Goal: Information Seeking & Learning: Understand process/instructions

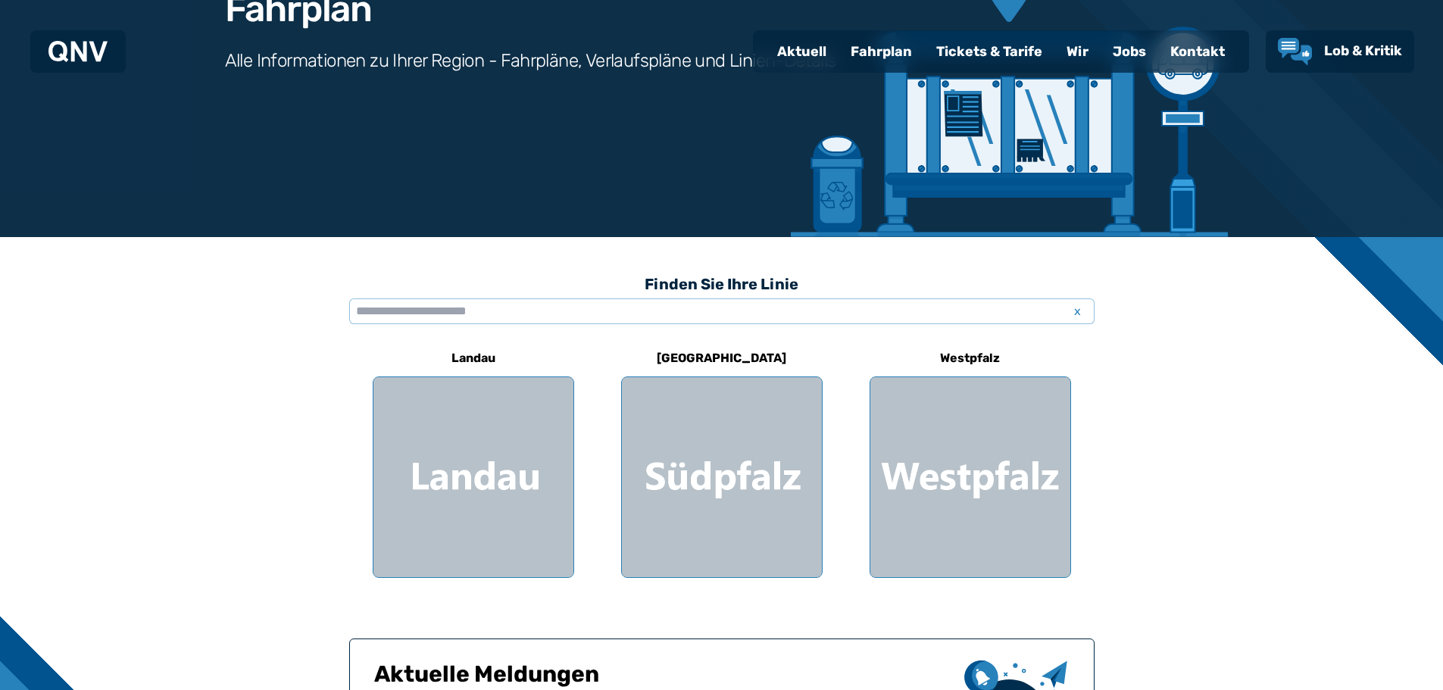
scroll to position [227, 0]
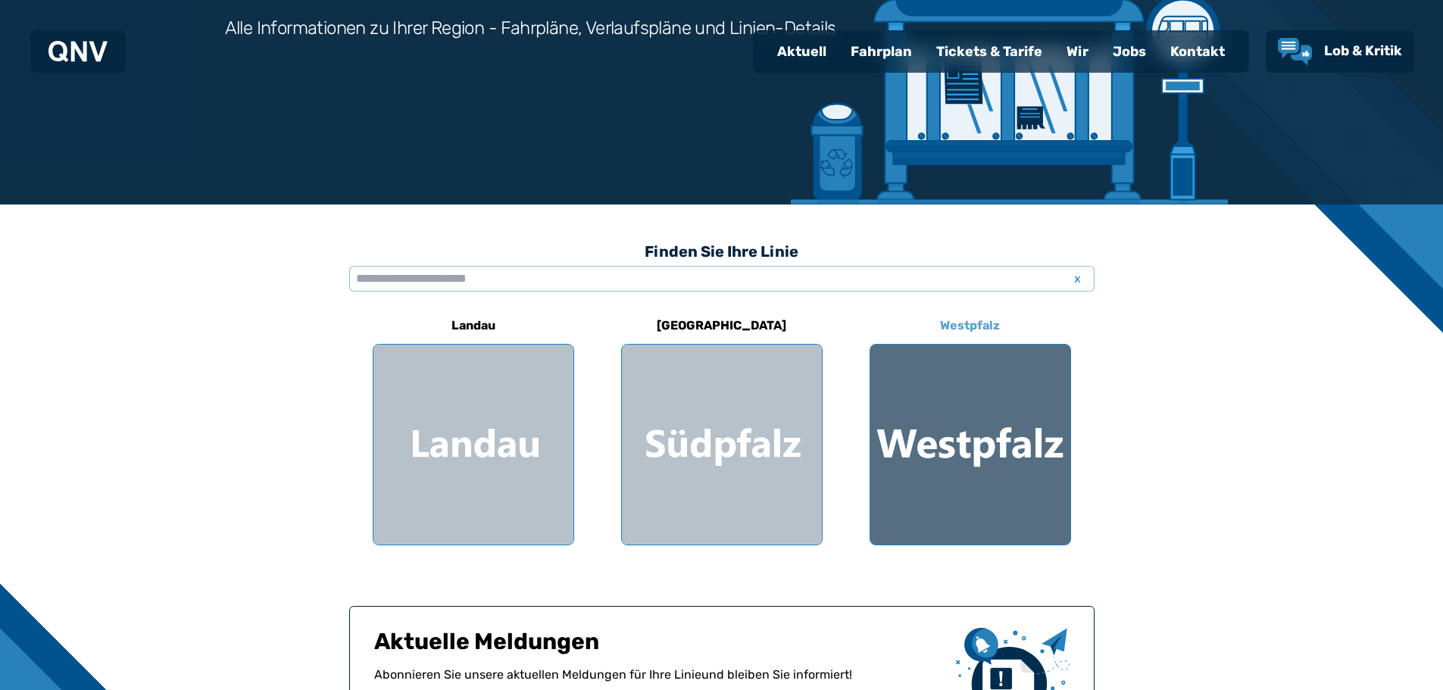
click at [983, 445] on div at bounding box center [970, 445] width 200 height 200
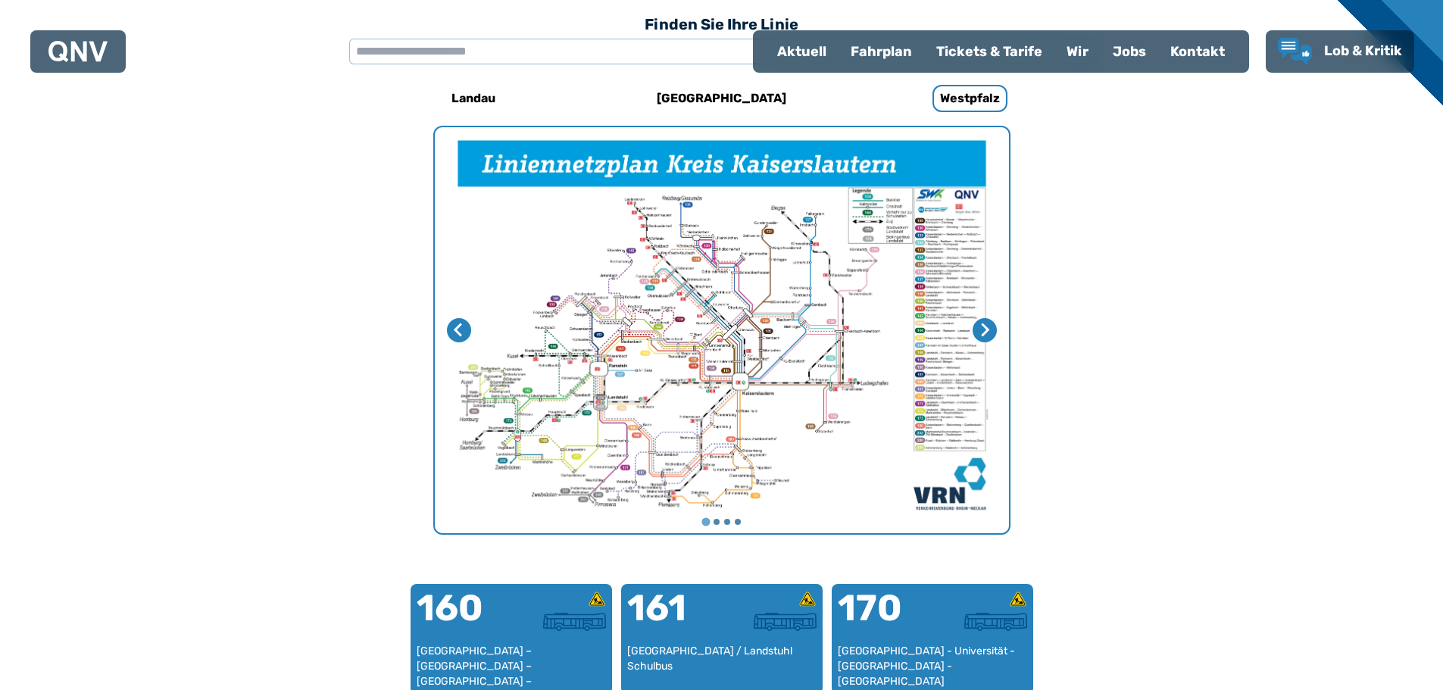
scroll to position [467, 0]
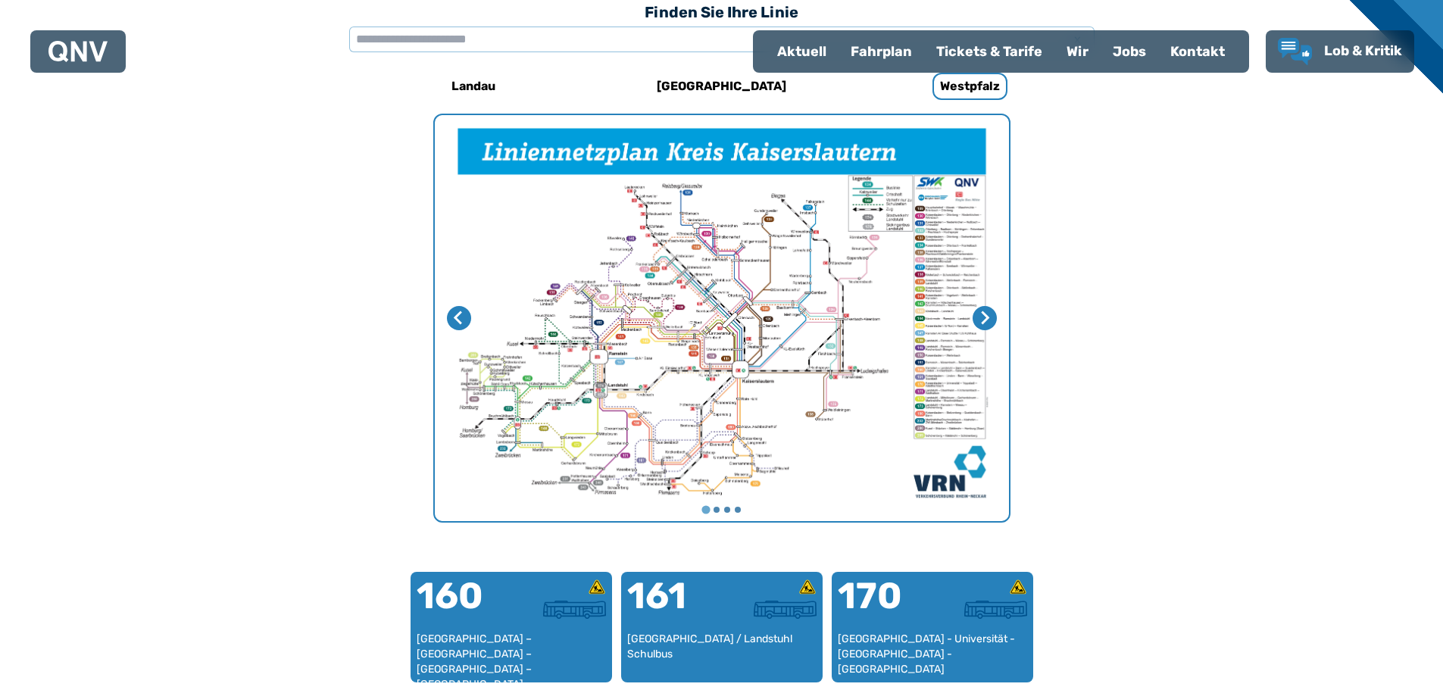
click at [766, 359] on img "1 von 4" at bounding box center [722, 318] width 574 height 406
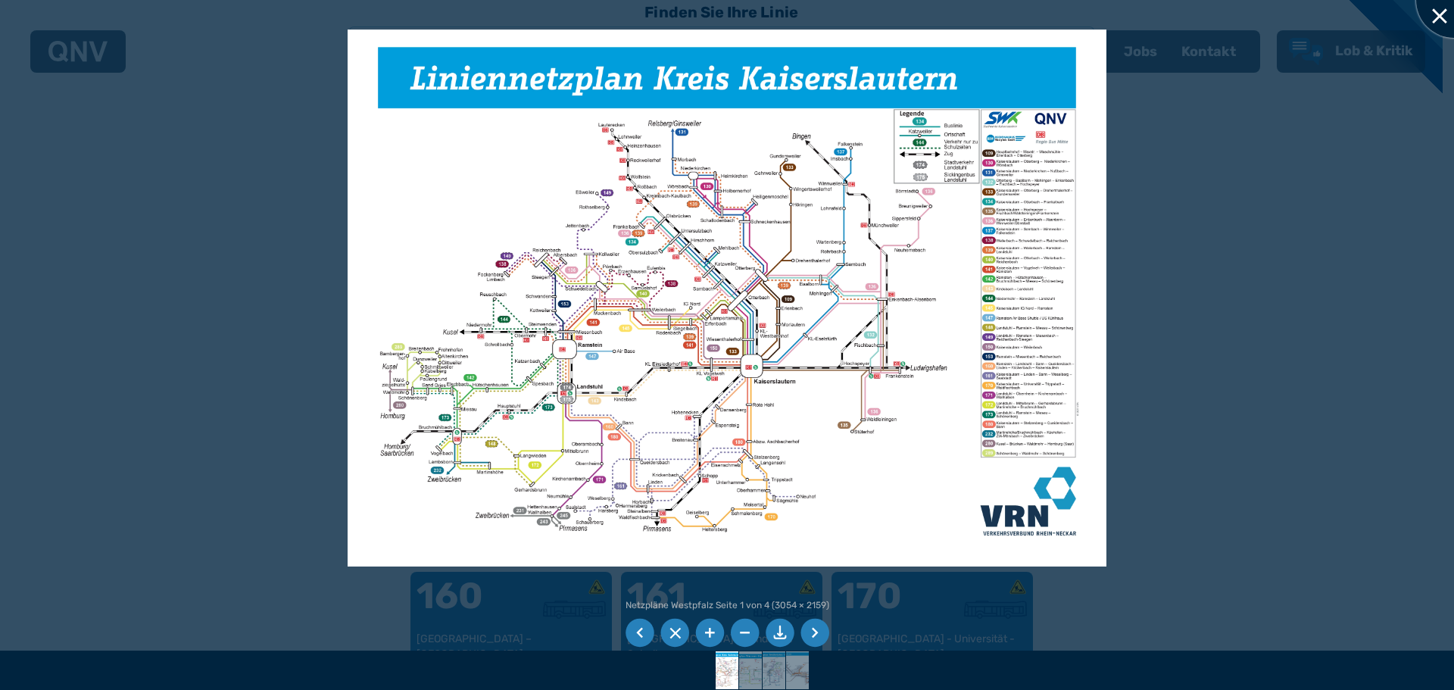
click at [1439, 16] on div at bounding box center [1454, 0] width 76 height 76
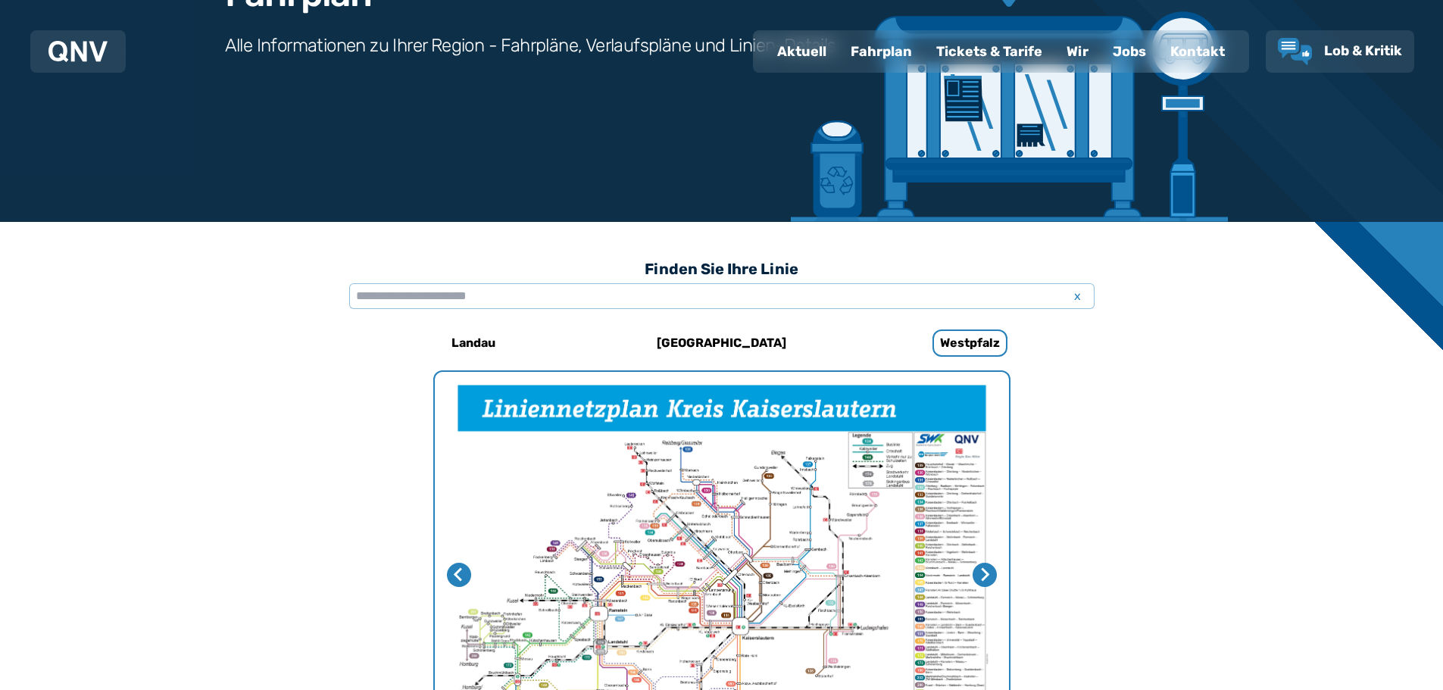
scroll to position [164, 0]
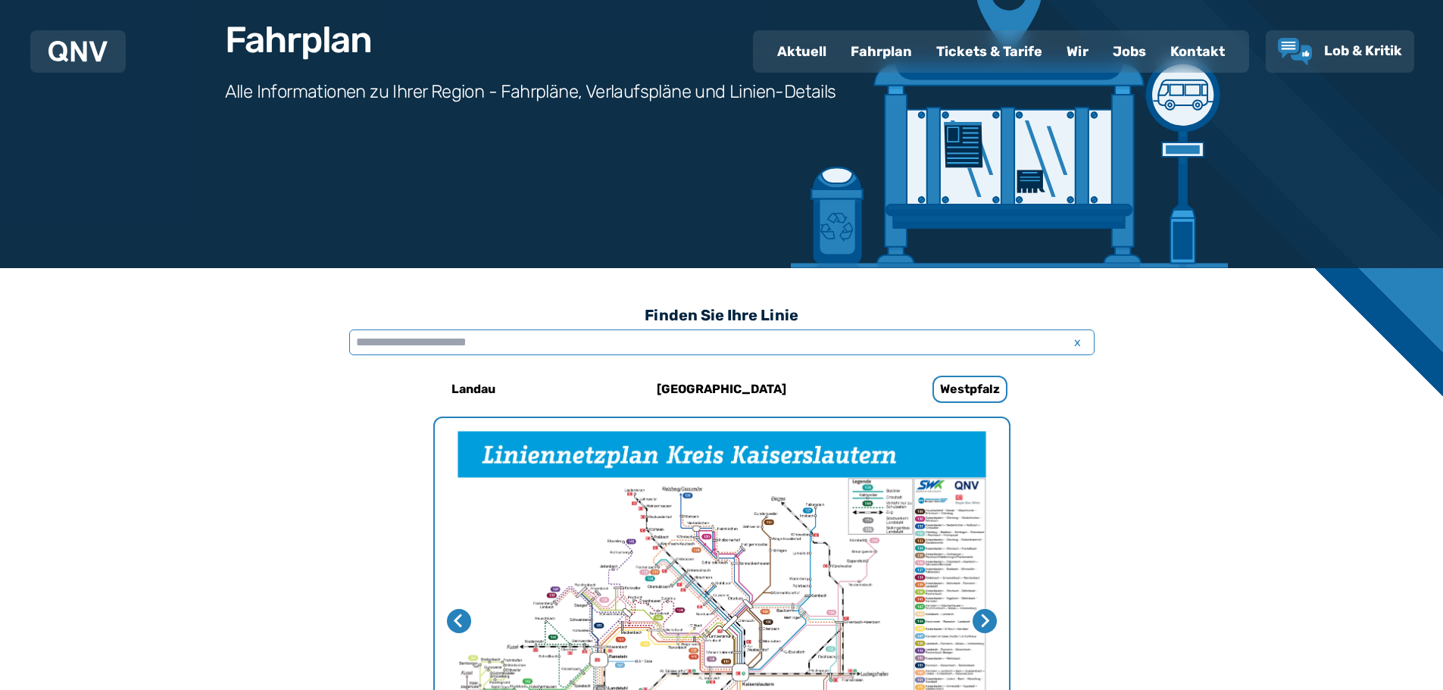
click at [523, 344] on input "text" at bounding box center [721, 342] width 745 height 26
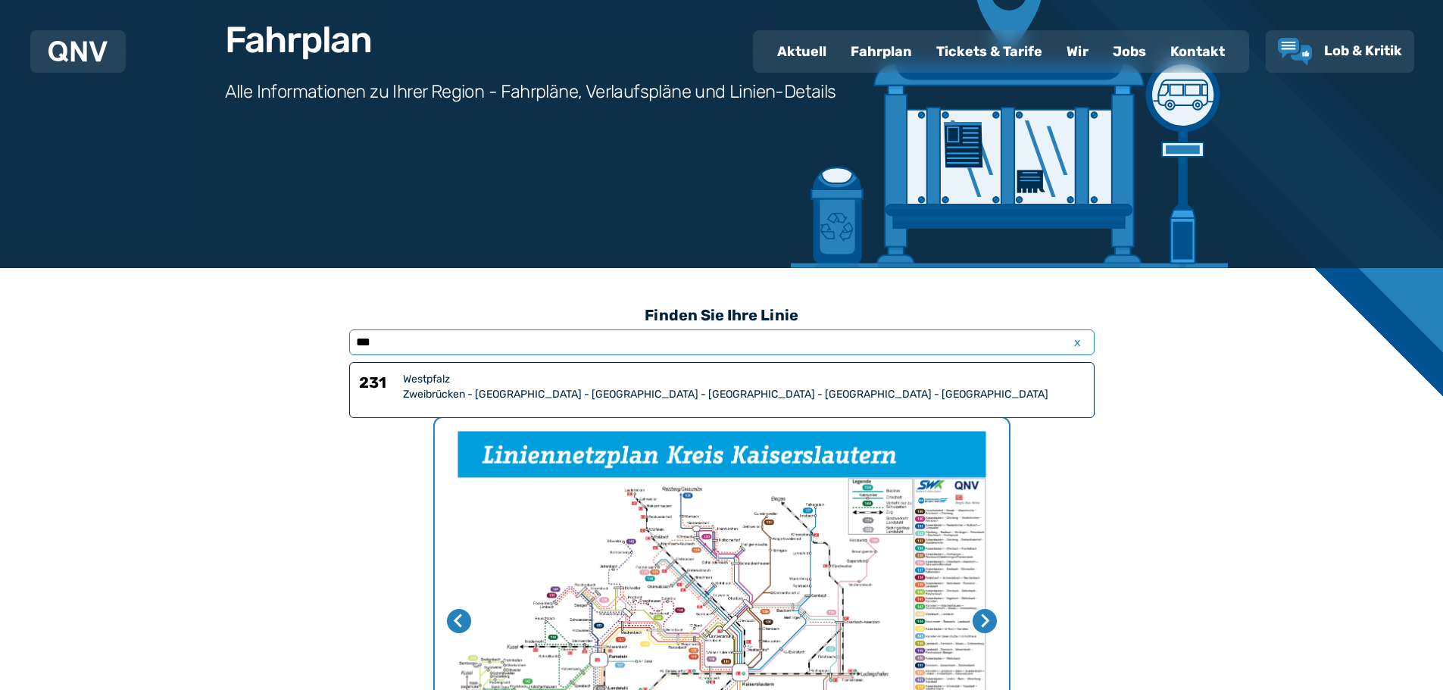
type input "***"
click at [424, 377] on div "Westpfalz" at bounding box center [744, 379] width 682 height 15
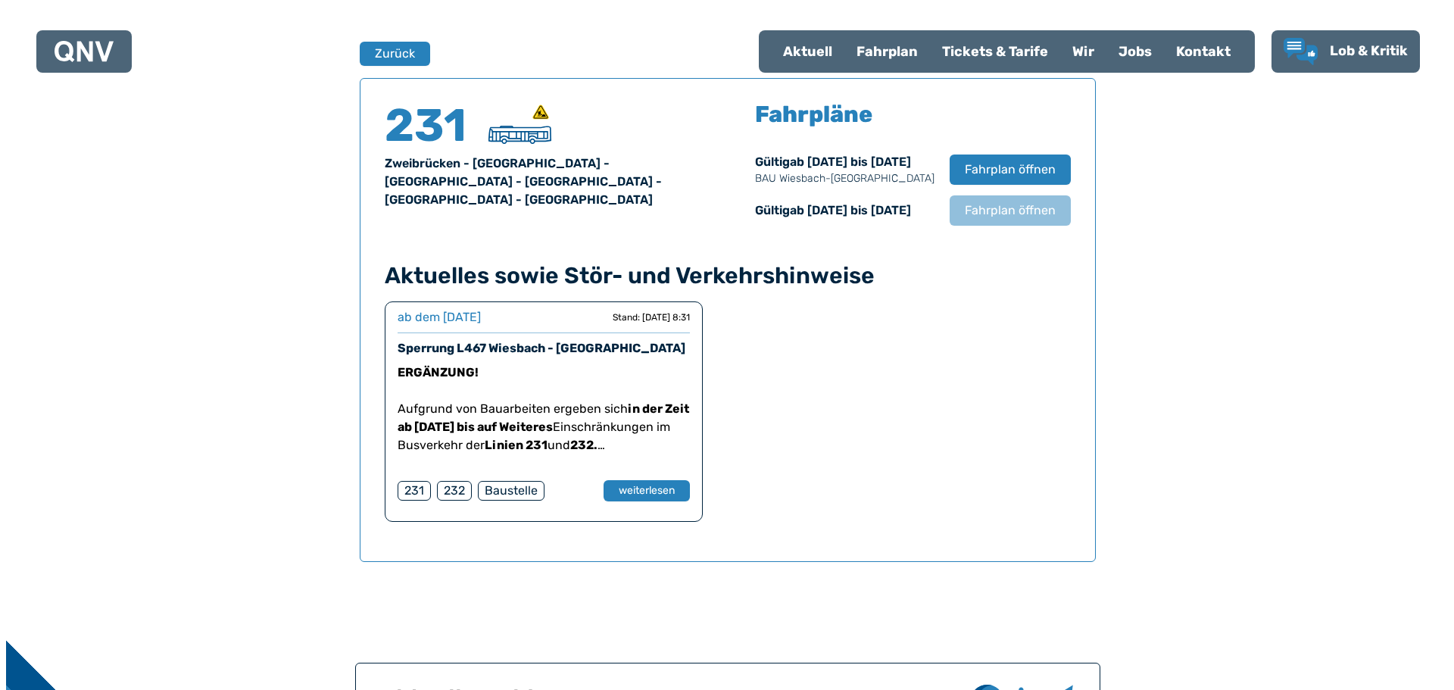
scroll to position [998, 0]
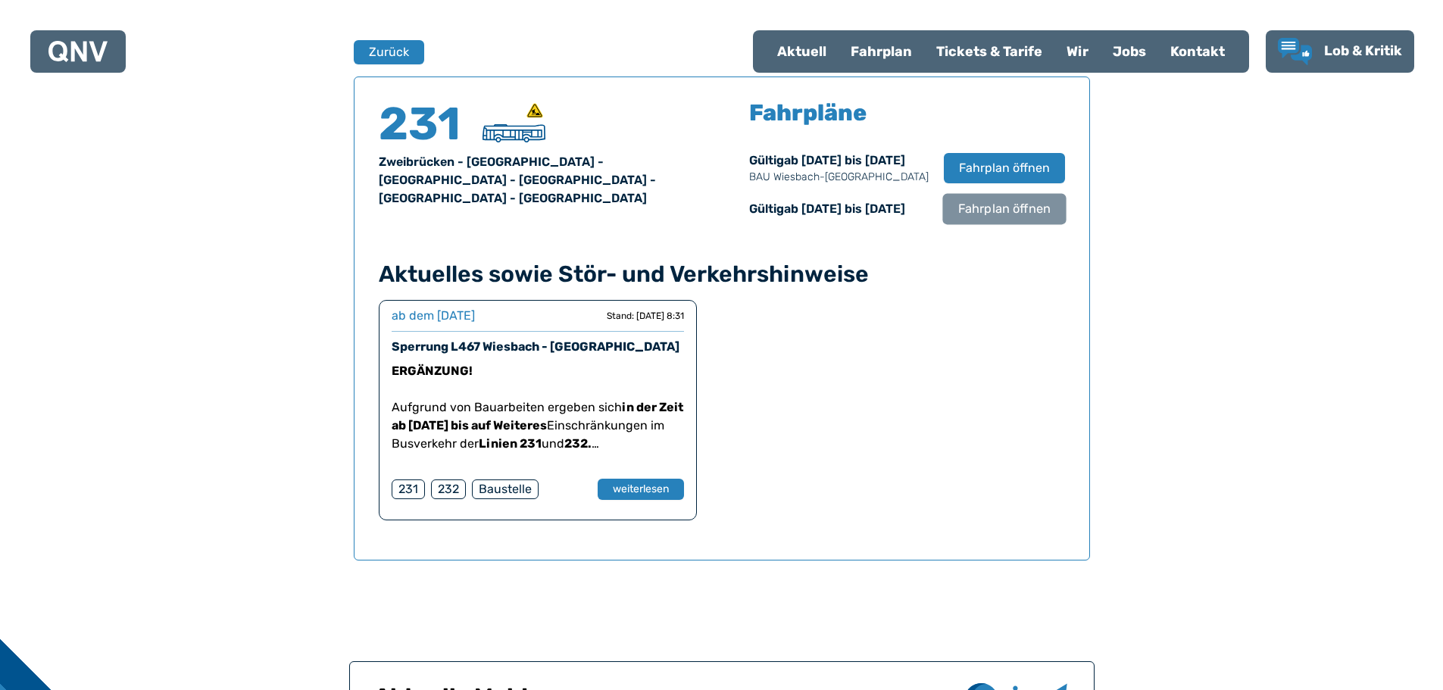
click at [1000, 208] on span "Fahrplan öffnen" at bounding box center [1003, 209] width 92 height 18
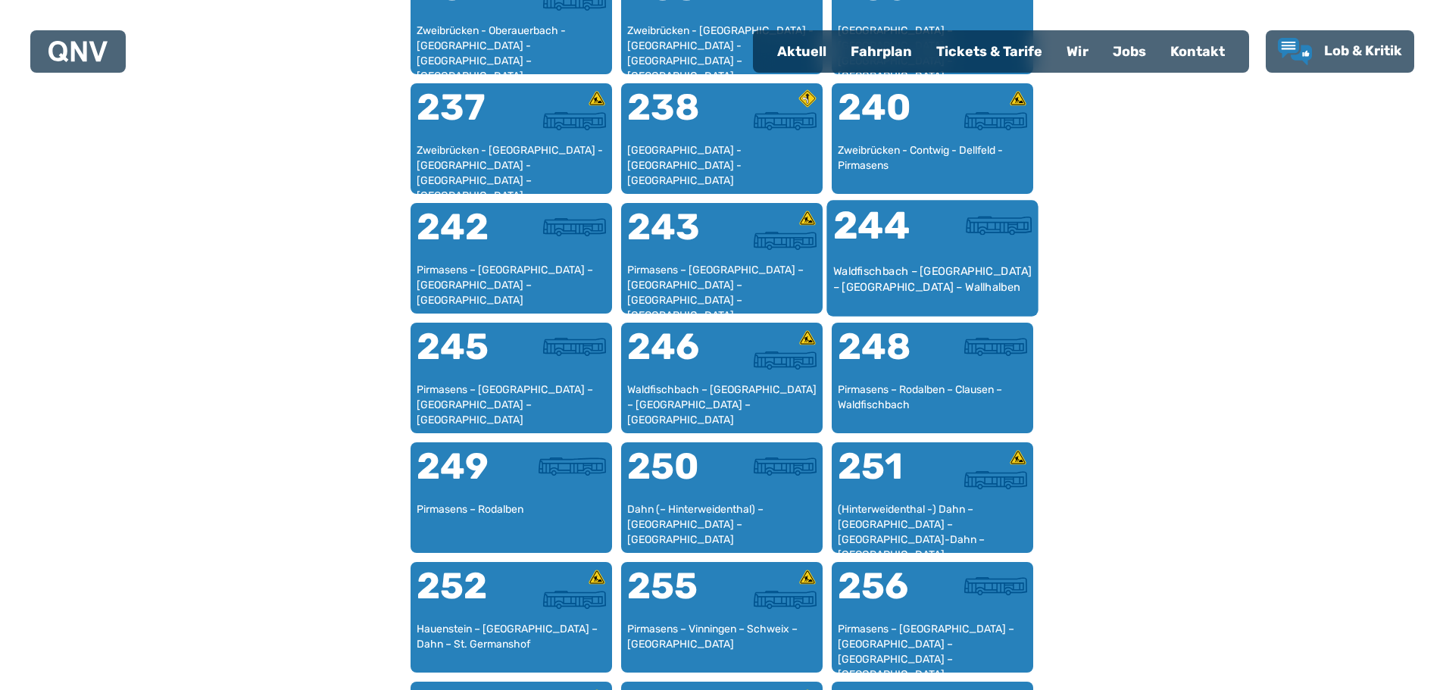
scroll to position [1527, 0]
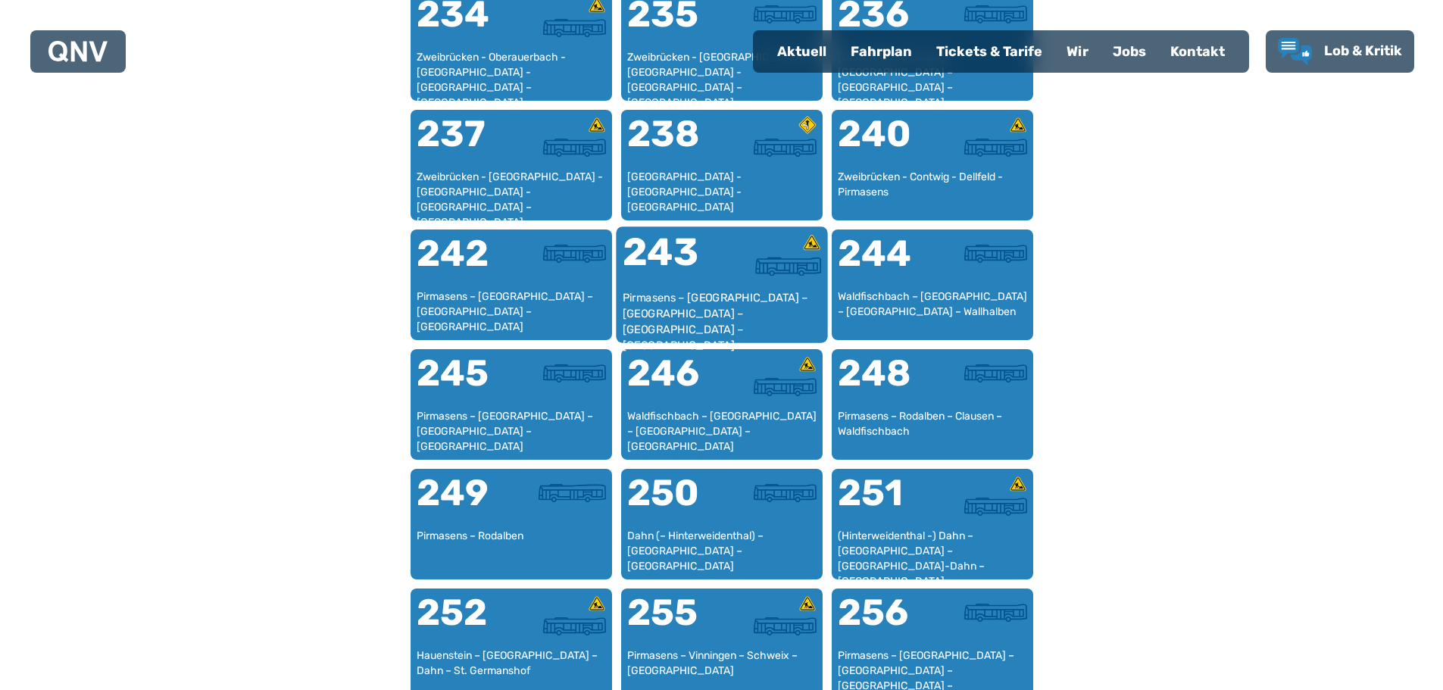
click at [714, 298] on div "Pirmasens – [GEOGRAPHIC_DATA] – [GEOGRAPHIC_DATA] – [GEOGRAPHIC_DATA] – [GEOGRA…" at bounding box center [721, 313] width 199 height 46
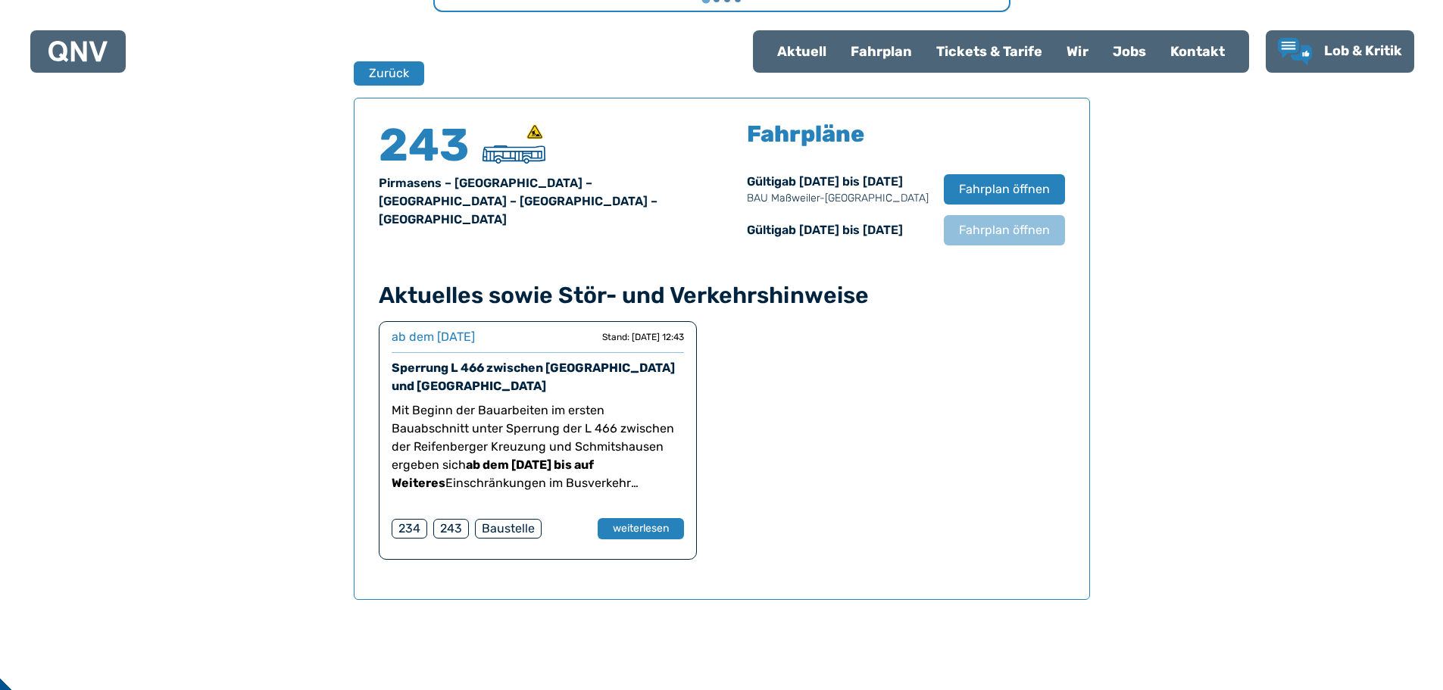
scroll to position [998, 0]
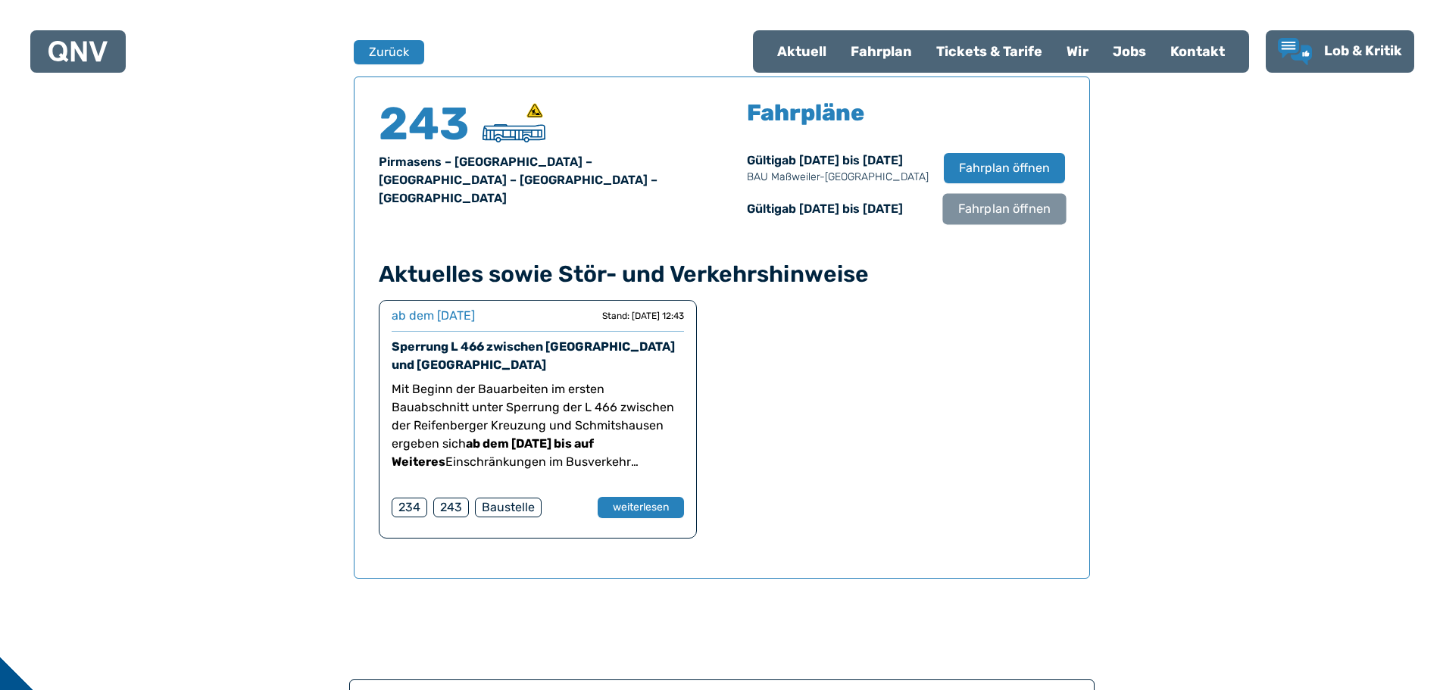
click at [985, 208] on span "Fahrplan öffnen" at bounding box center [1003, 209] width 92 height 18
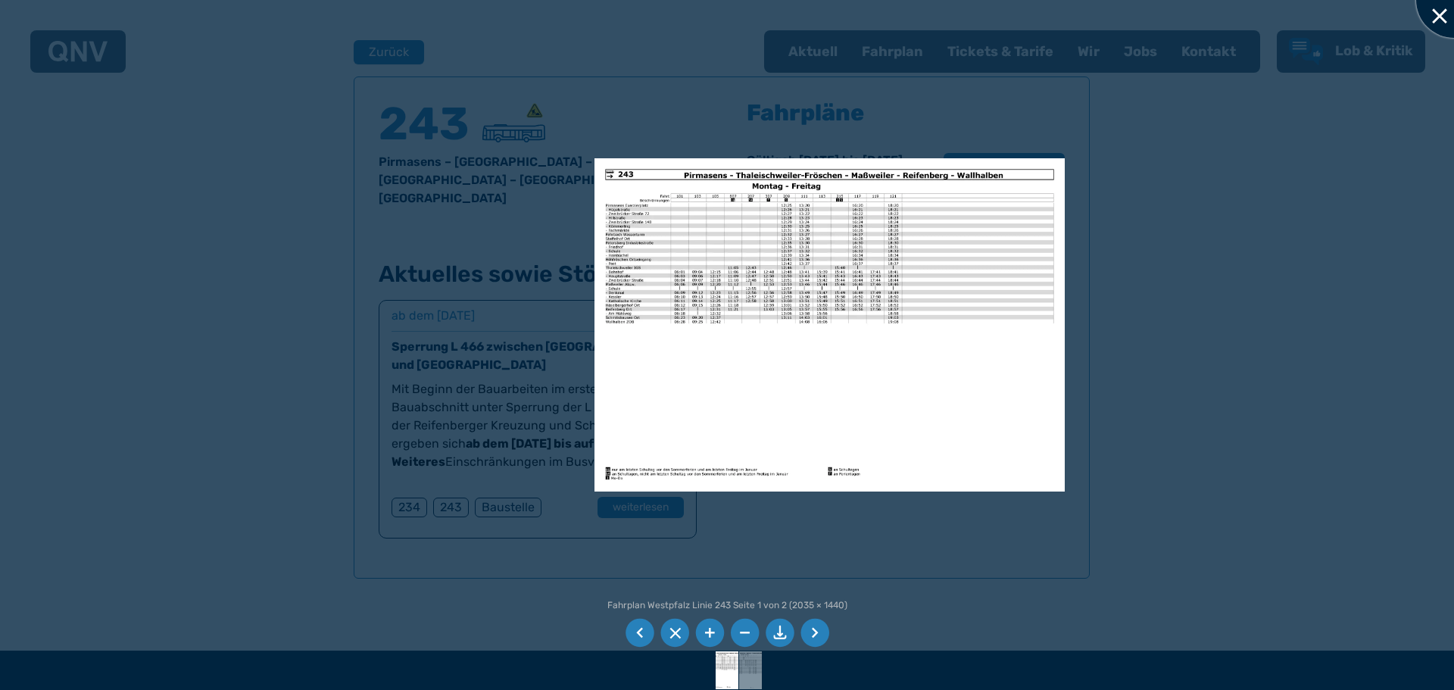
click at [1432, 8] on div at bounding box center [1454, 0] width 76 height 76
